Goal: Task Accomplishment & Management: Use online tool/utility

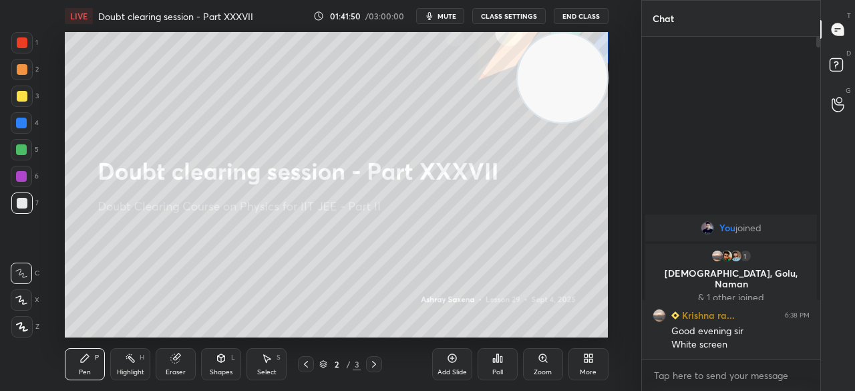
click at [450, 16] on span "mute" at bounding box center [447, 15] width 19 height 9
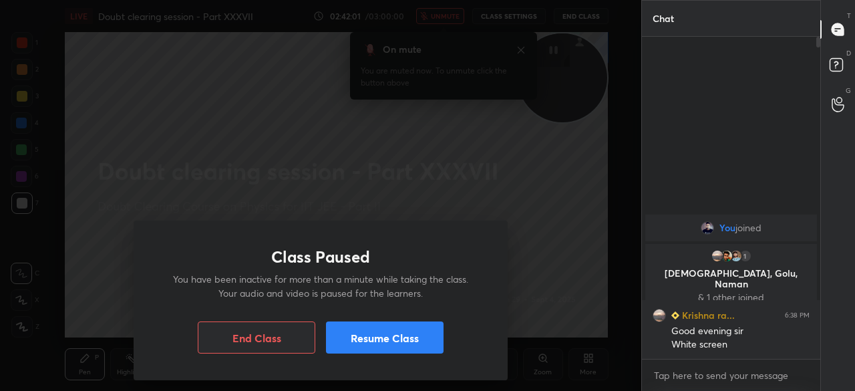
click at [350, 333] on button "Resume Class" at bounding box center [385, 337] width 118 height 32
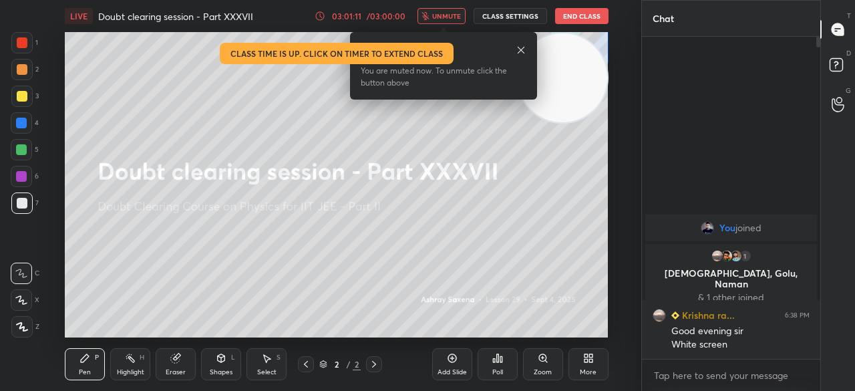
click at [520, 46] on icon at bounding box center [521, 50] width 11 height 11
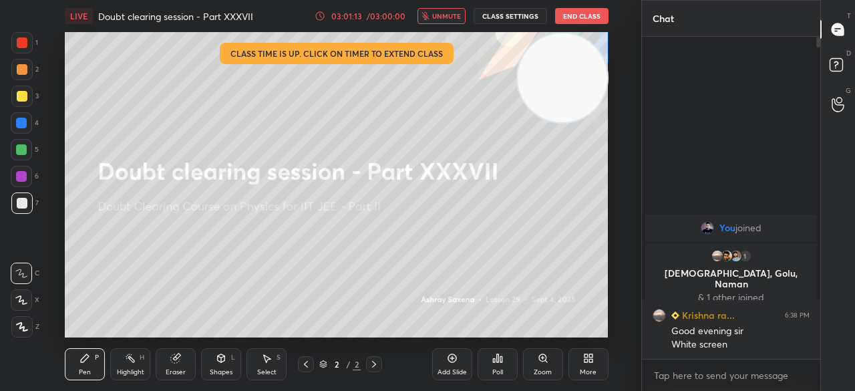
click at [26, 96] on div at bounding box center [22, 96] width 11 height 11
click at [583, 17] on button "End Class" at bounding box center [581, 16] width 53 height 16
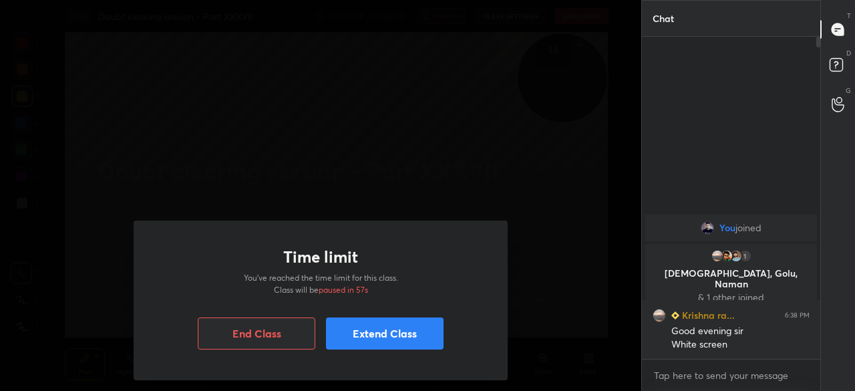
click at [384, 337] on button "Extend Class" at bounding box center [385, 333] width 118 height 32
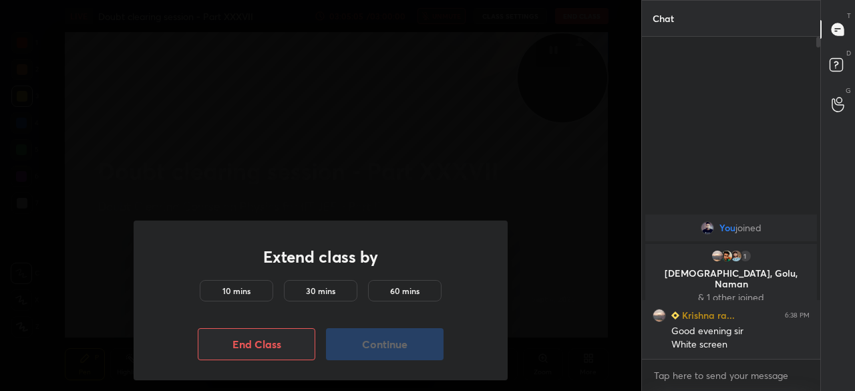
click at [230, 283] on div "10 mins" at bounding box center [237, 290] width 74 height 21
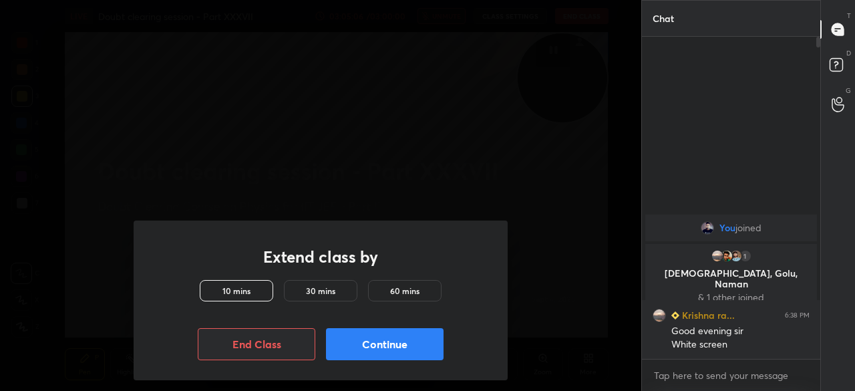
click at [230, 283] on div "10 mins" at bounding box center [237, 290] width 74 height 21
click at [360, 348] on button "Continue" at bounding box center [385, 344] width 118 height 32
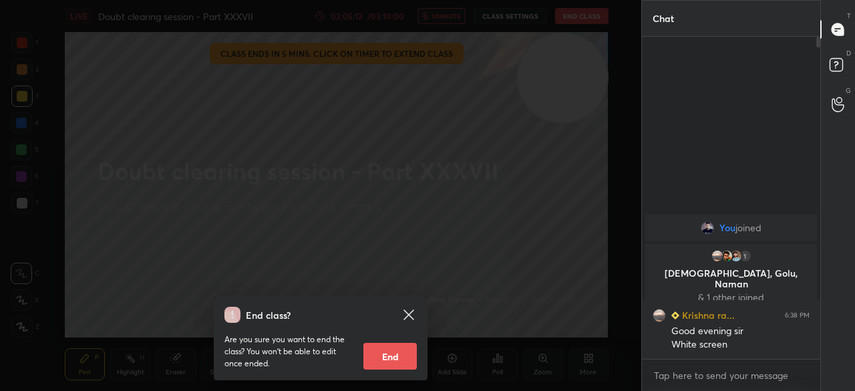
click at [409, 321] on icon at bounding box center [409, 315] width 16 height 16
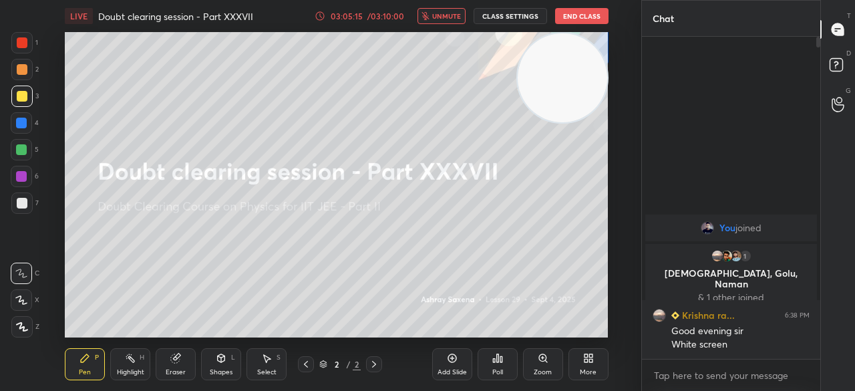
click at [580, 15] on button "End Class" at bounding box center [581, 16] width 53 height 16
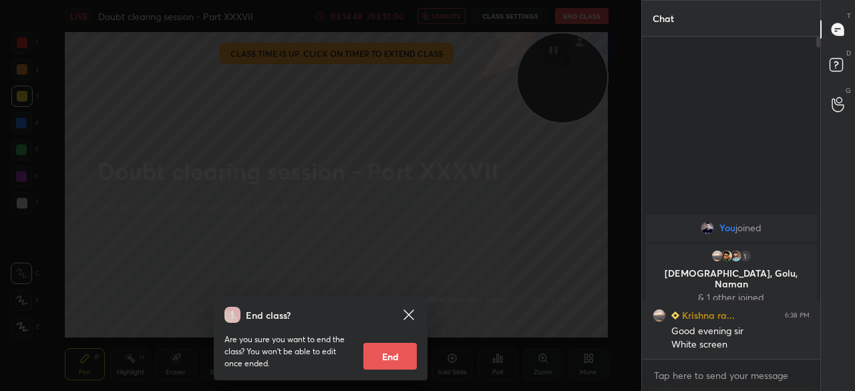
click at [412, 317] on icon at bounding box center [409, 314] width 10 height 10
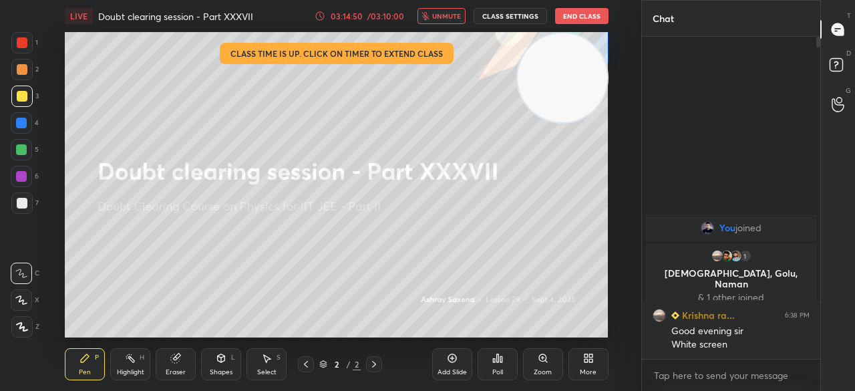
click at [576, 23] on button "End Class" at bounding box center [581, 16] width 53 height 16
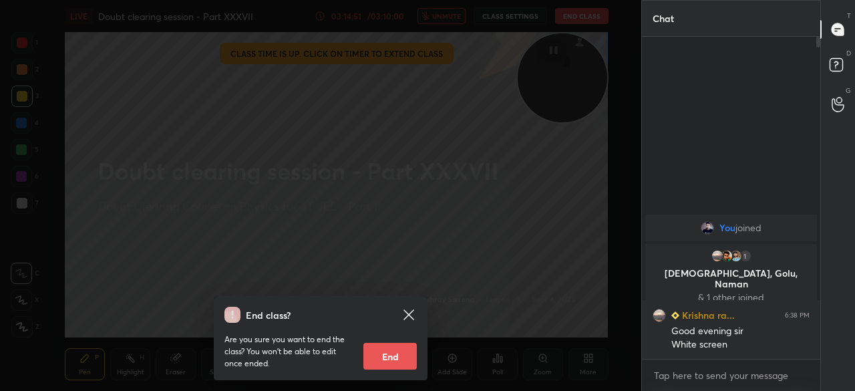
click at [392, 366] on button "End" at bounding box center [390, 356] width 53 height 27
type textarea "x"
